Goal: Task Accomplishment & Management: Manage account settings

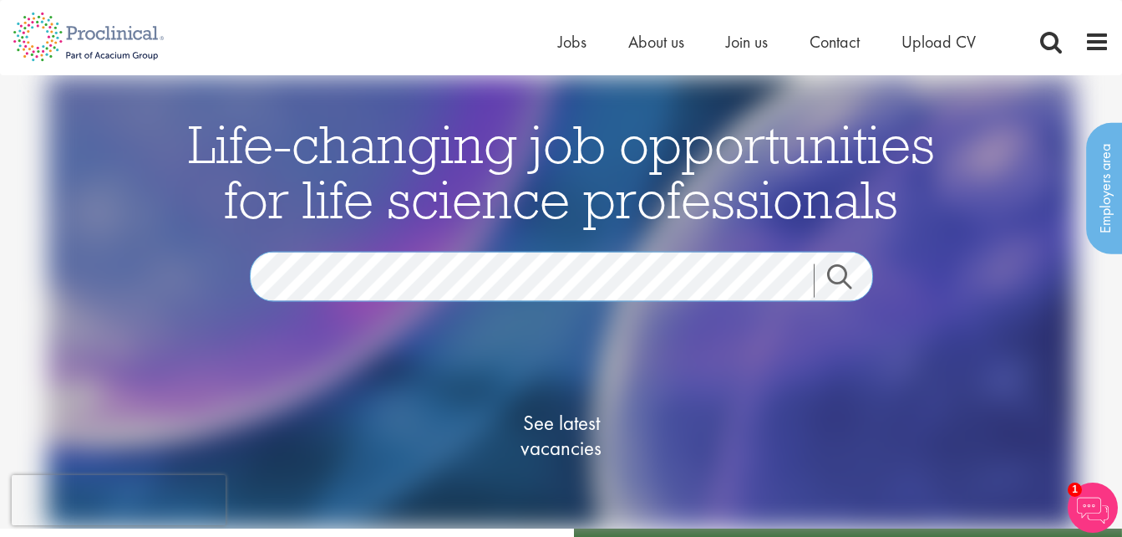
scroll to position [0, 109]
click at [989, 282] on div "Life-changing job opportunities for life science professionals Jobs Search See …" at bounding box center [561, 301] width 1148 height 453
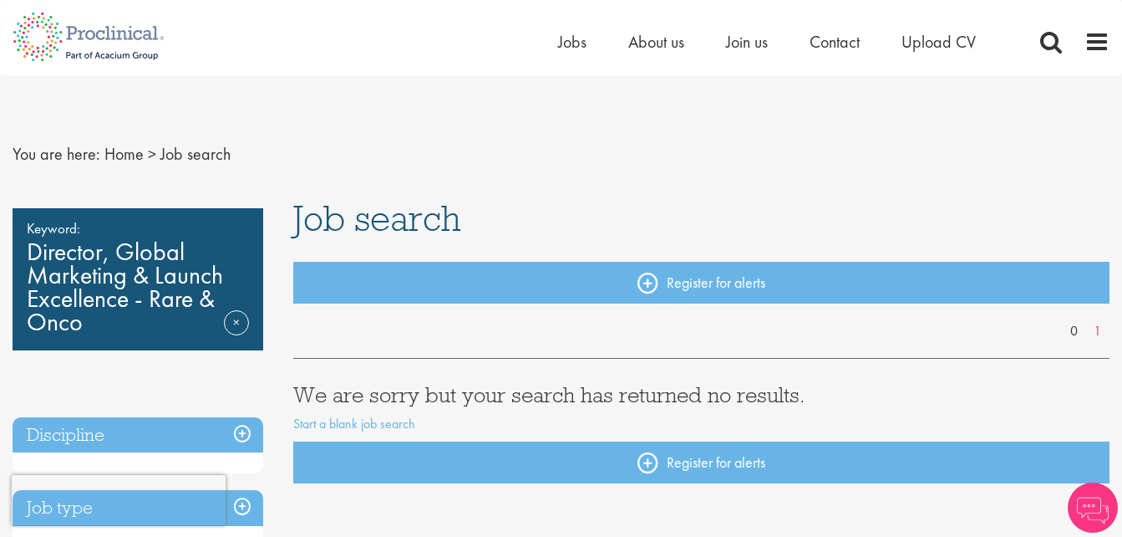
click at [115, 264] on div "Keyword: Director, Global Marketing & Launch Excellence - Rare & Onco Remove" at bounding box center [138, 279] width 251 height 142
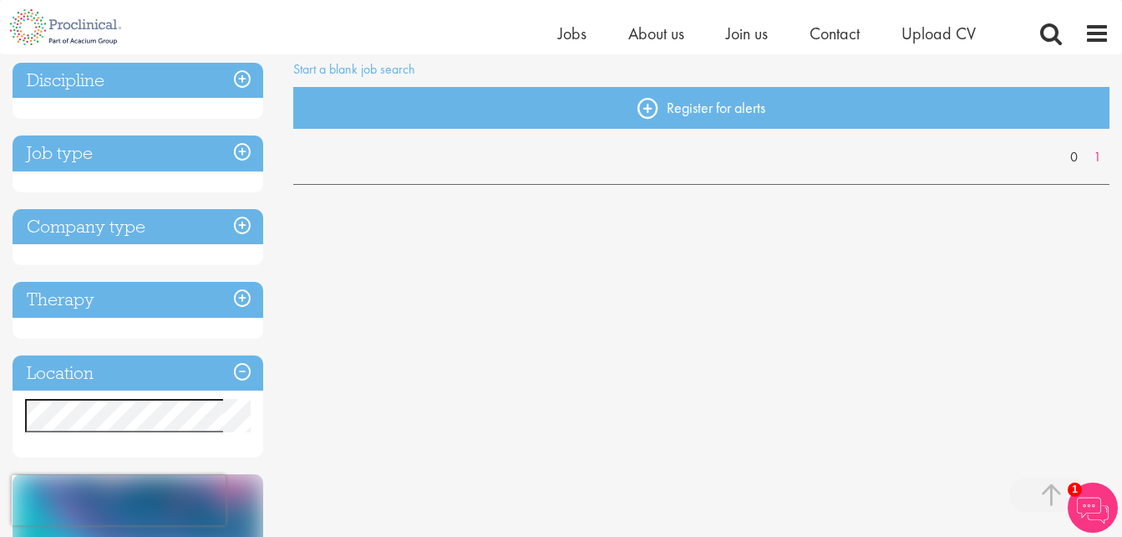
scroll to position [334, 0]
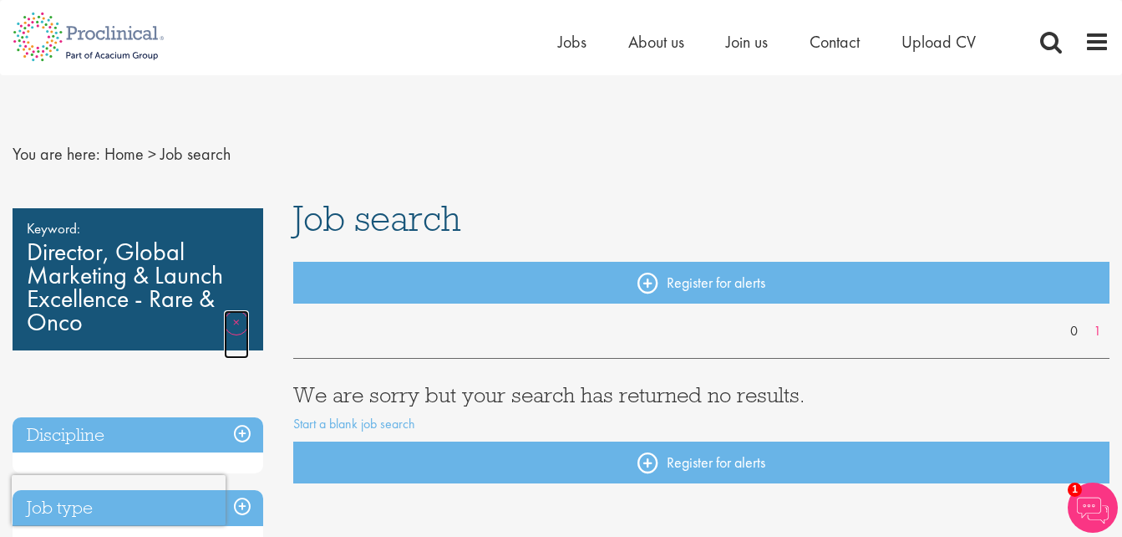
click at [227, 321] on link "Remove" at bounding box center [236, 334] width 25 height 48
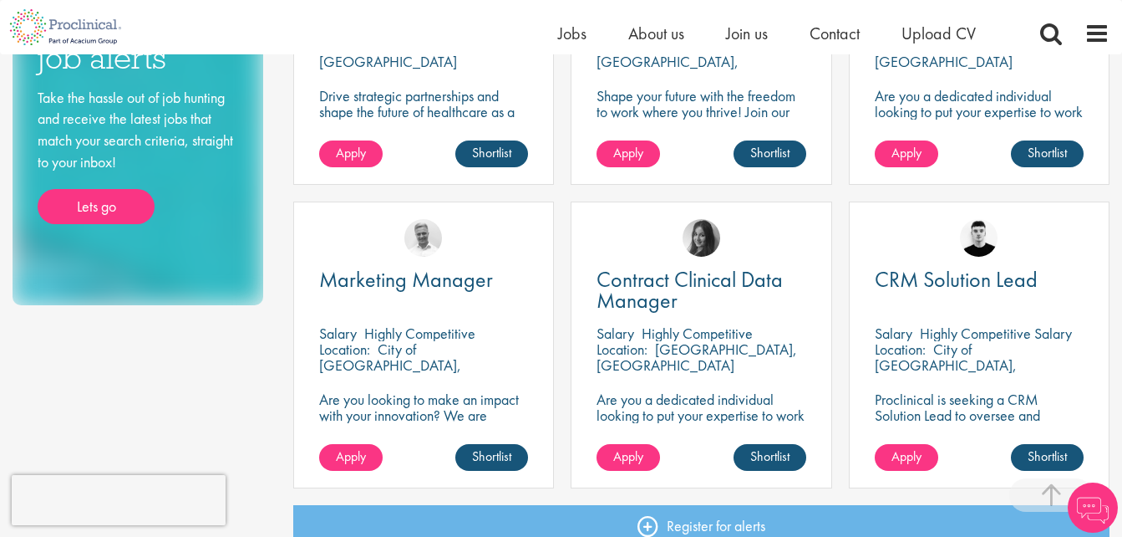
scroll to position [1087, 0]
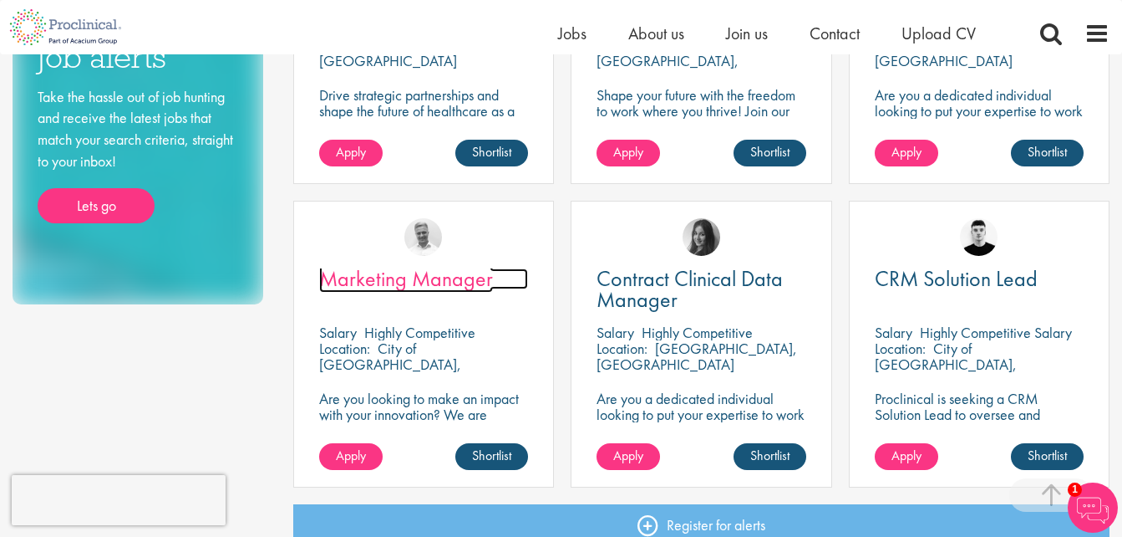
click at [436, 282] on span "Marketing Manager" at bounding box center [406, 278] width 174 height 28
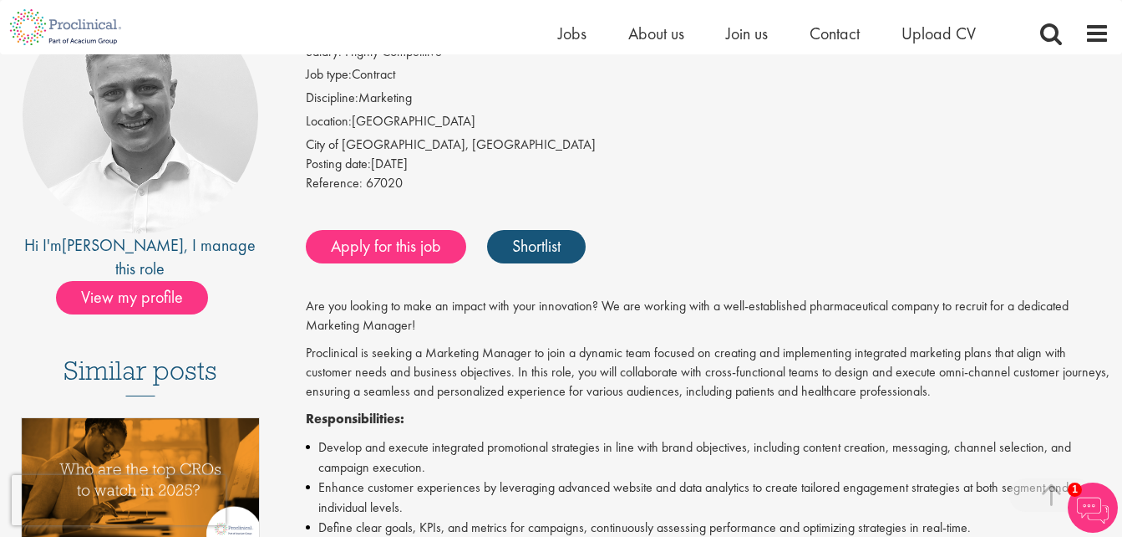
scroll to position [167, 0]
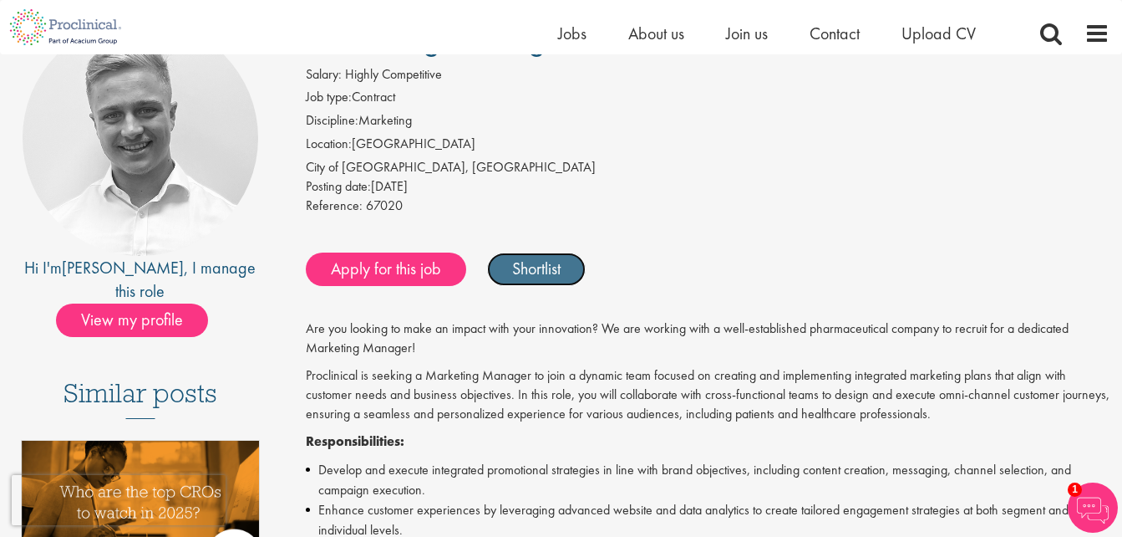
click at [550, 282] on link "Shortlist" at bounding box center [536, 268] width 99 height 33
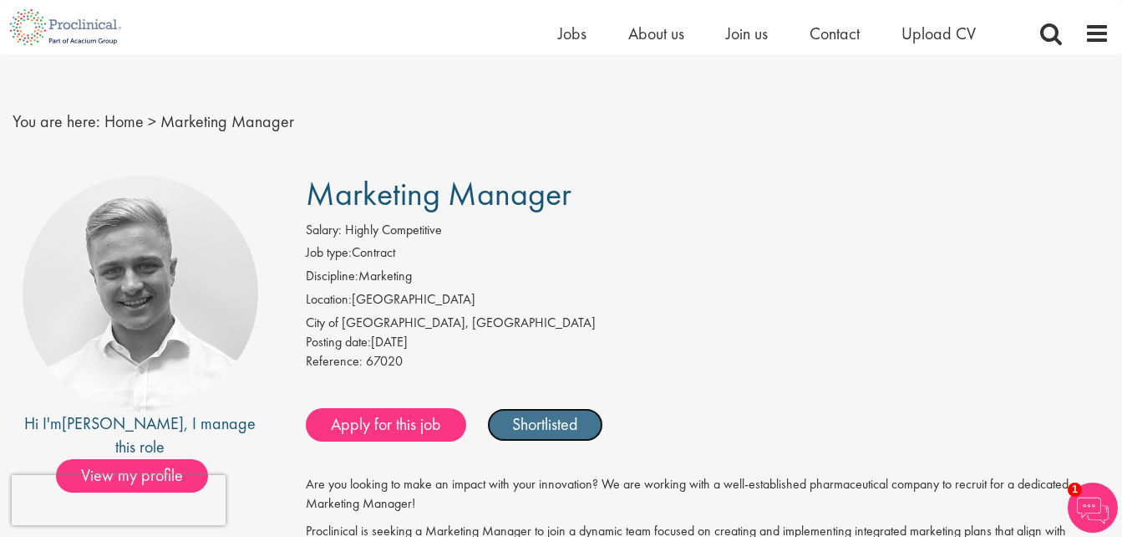
scroll to position [0, 0]
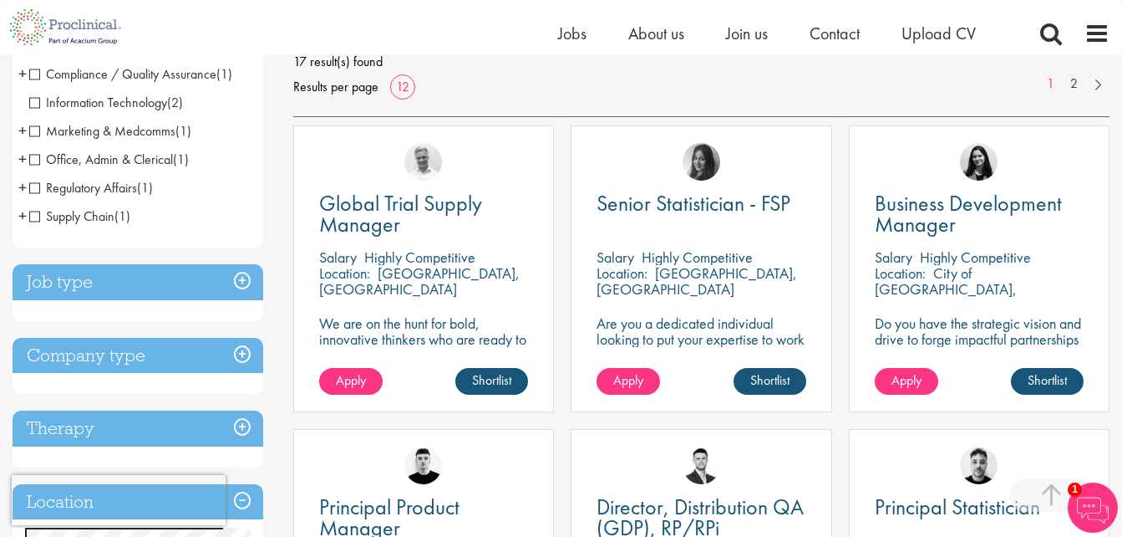
scroll to position [251, 0]
